Goal: Find specific page/section: Find specific page/section

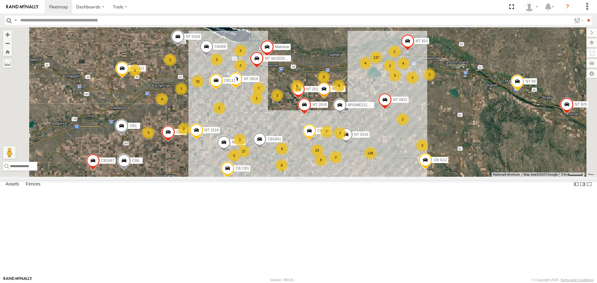
drag, startPoint x: 215, startPoint y: 225, endPoint x: 256, endPoint y: 214, distance: 42.5
click at [256, 176] on div "NT 005 NT 917 CB6 CB CB1 CB G12 NT 0918 CB61 CB1 CB122 NT 66 NT 911 NT 0819 CB …" at bounding box center [298, 101] width 597 height 149
click at [250, 158] on div "27" at bounding box center [244, 151] width 12 height 12
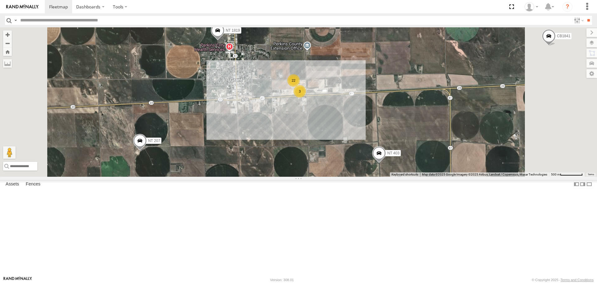
click at [300, 87] on div "22" at bounding box center [293, 80] width 12 height 12
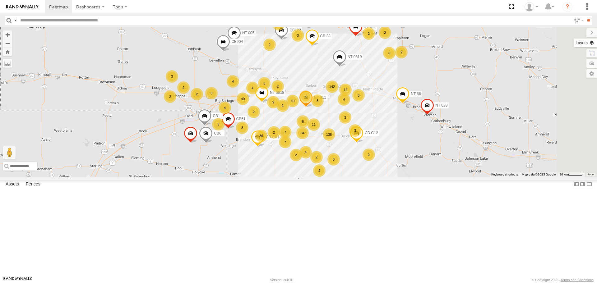
click at [588, 40] on label at bounding box center [585, 43] width 23 height 9
click at [0, 0] on span "Basemaps" at bounding box center [0, 0] width 0 height 0
click at [0, 0] on span "Satellite + Roadmap" at bounding box center [0, 0] width 0 height 0
